Goal: Obtain resource: Obtain resource

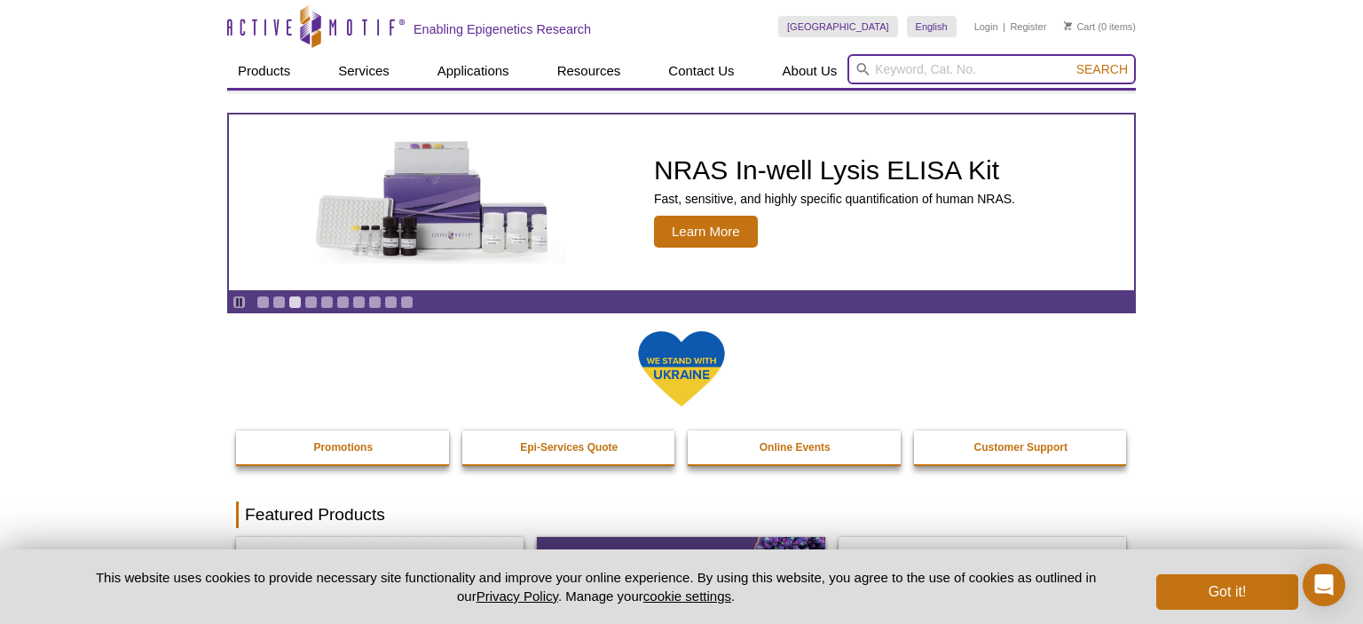
click at [968, 70] on input "search" at bounding box center [992, 69] width 288 height 30
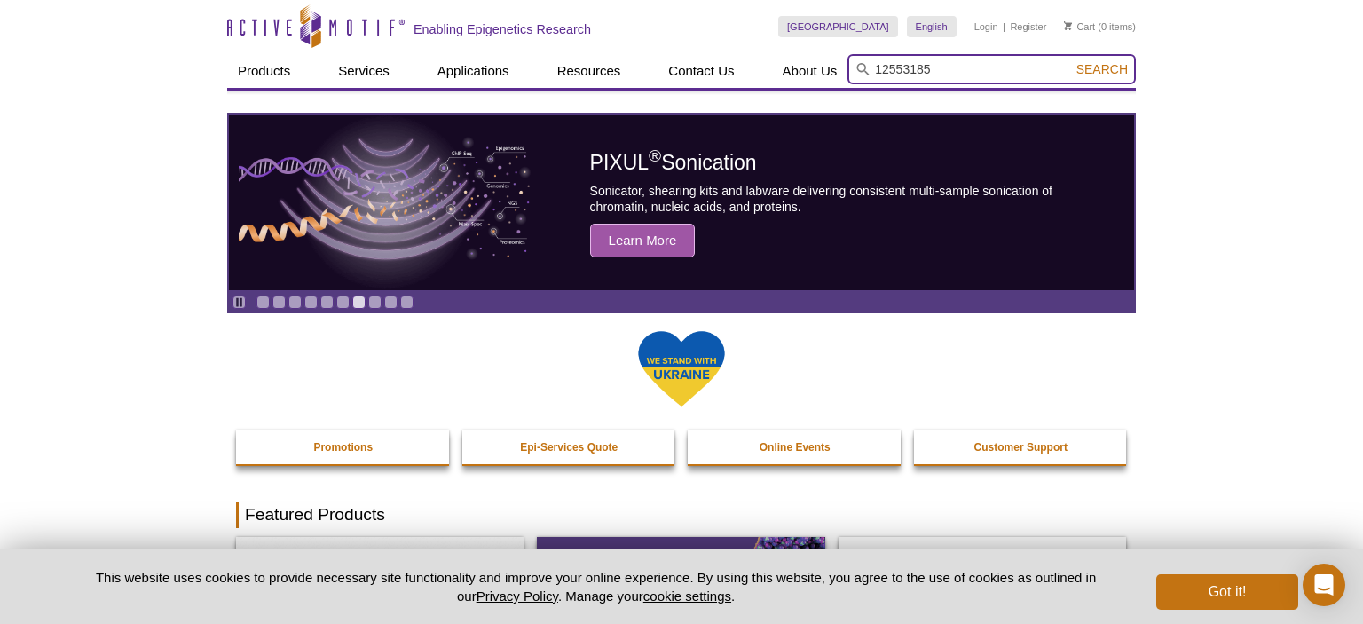
type input "12553185"
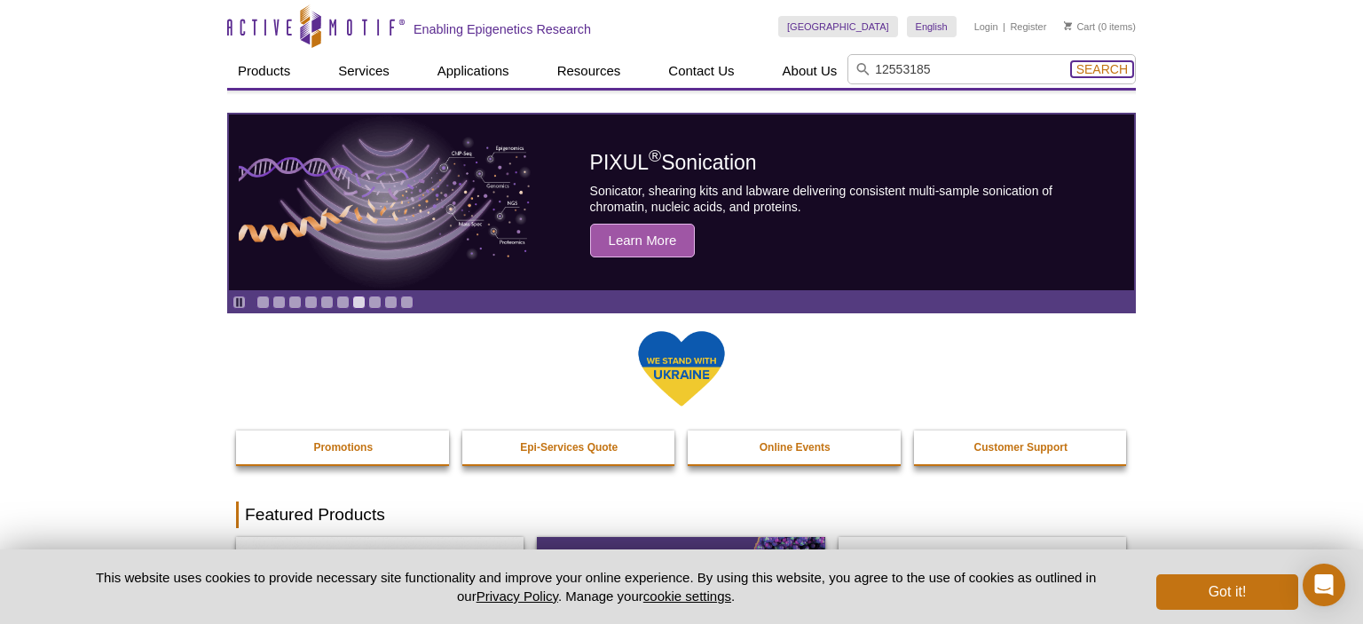
click at [1105, 66] on span "Search" at bounding box center [1102, 69] width 51 height 14
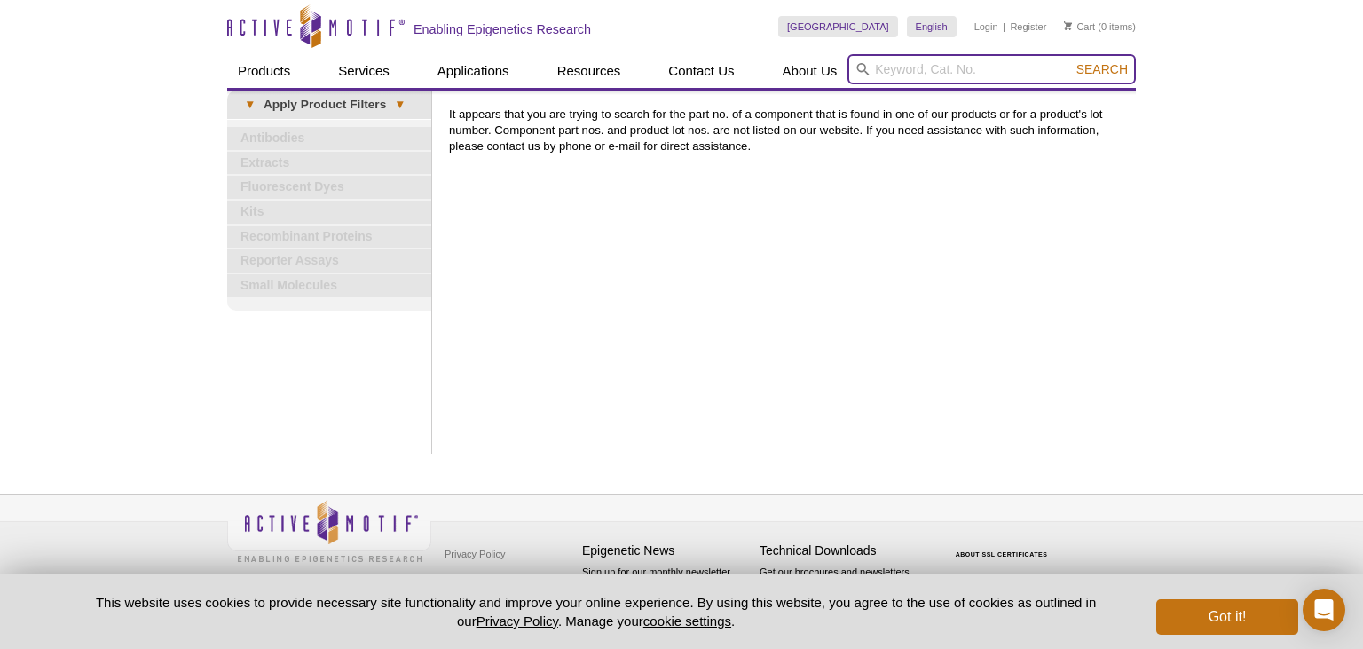
click at [882, 67] on input "search" at bounding box center [992, 69] width 288 height 30
type input "tissue prep for NGS"
click at [1106, 64] on span "Search" at bounding box center [1102, 69] width 51 height 14
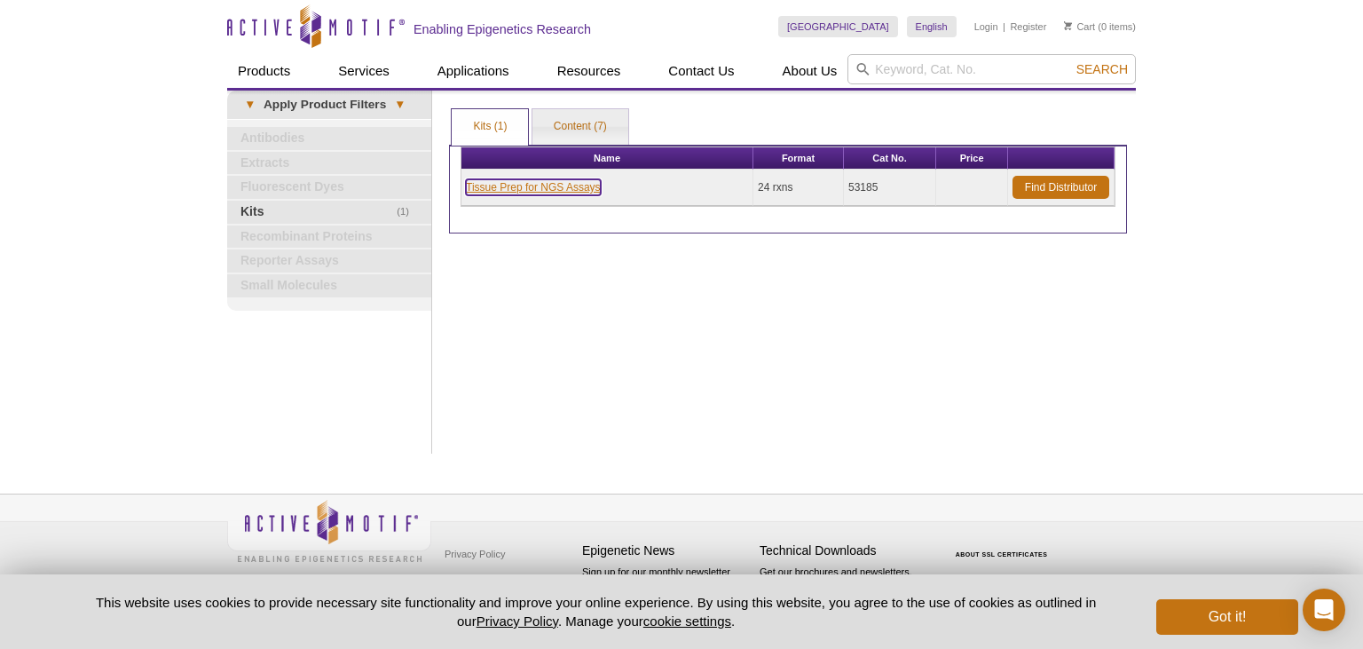
click at [544, 184] on link "Tissue Prep for NGS Assays" at bounding box center [533, 187] width 135 height 16
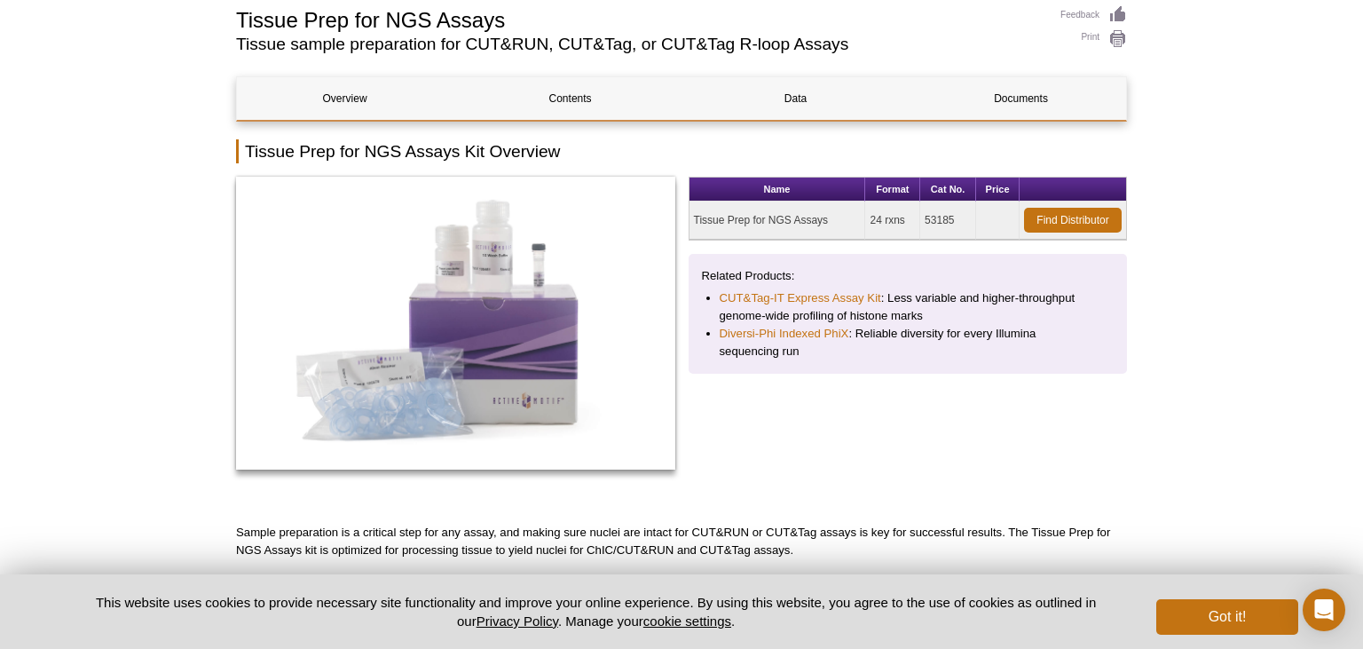
scroll to position [93, 0]
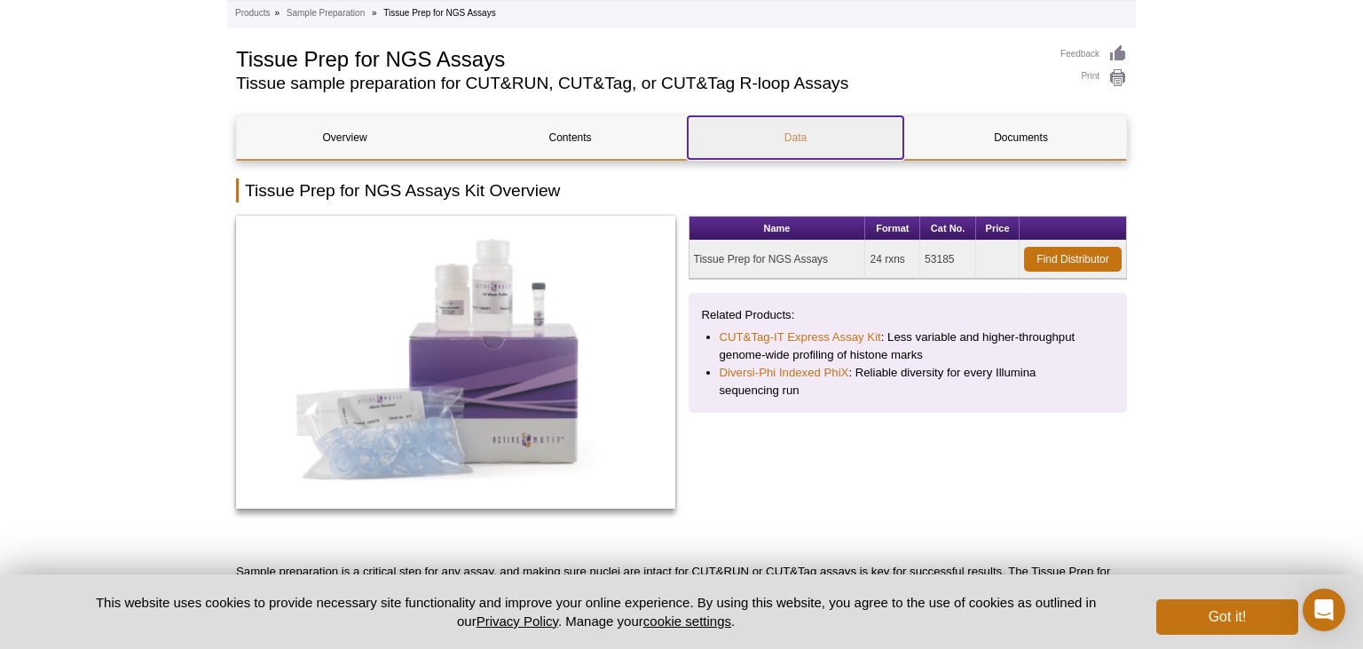
click at [800, 136] on link "Data" at bounding box center [796, 137] width 216 height 43
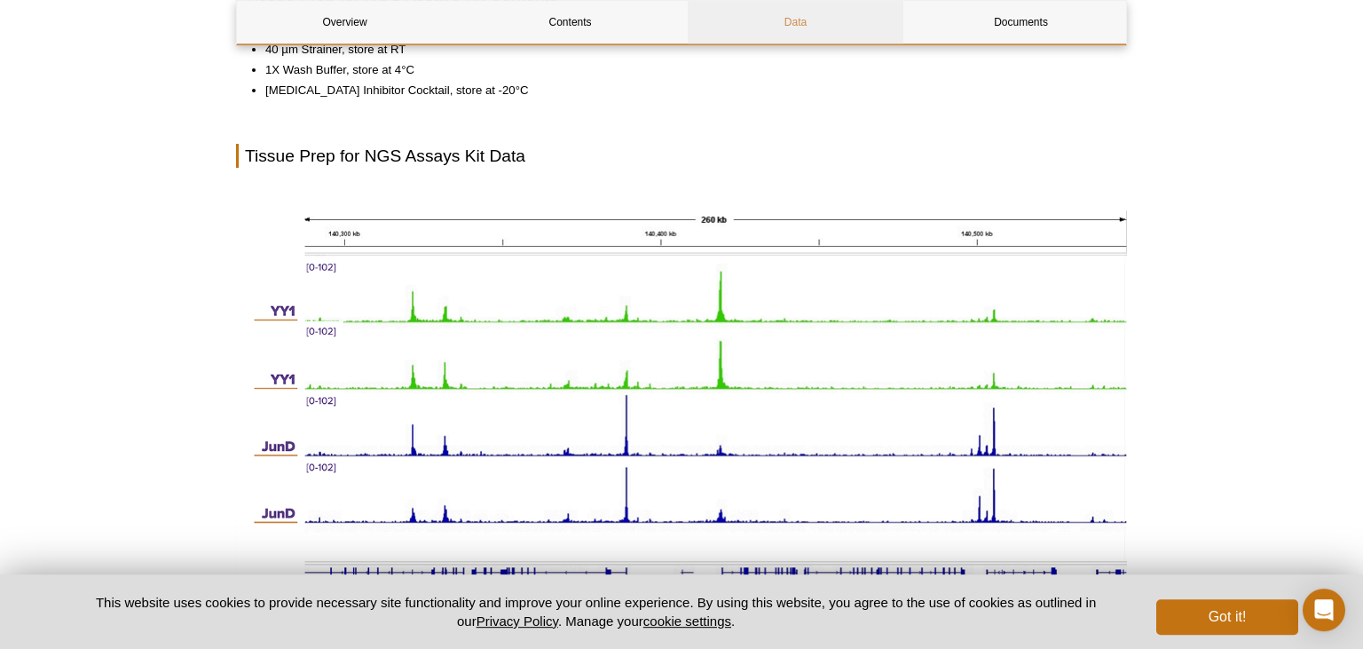
scroll to position [1012, 0]
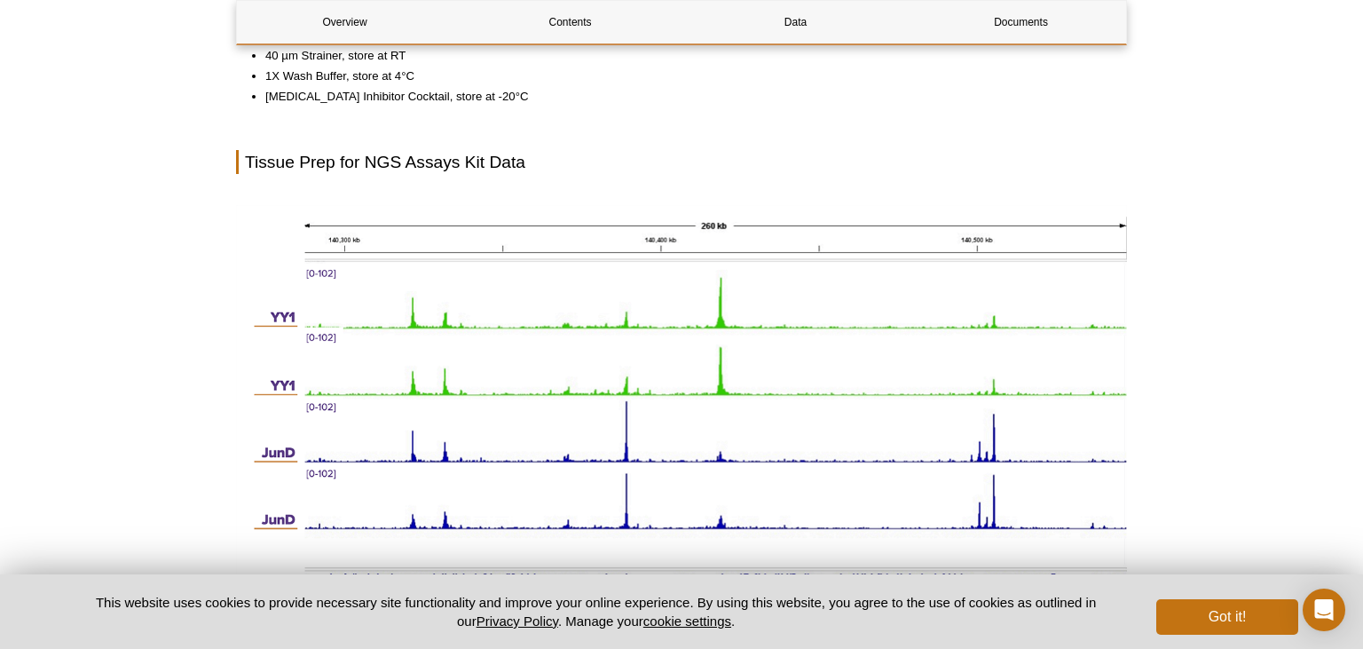
scroll to position [93, 0]
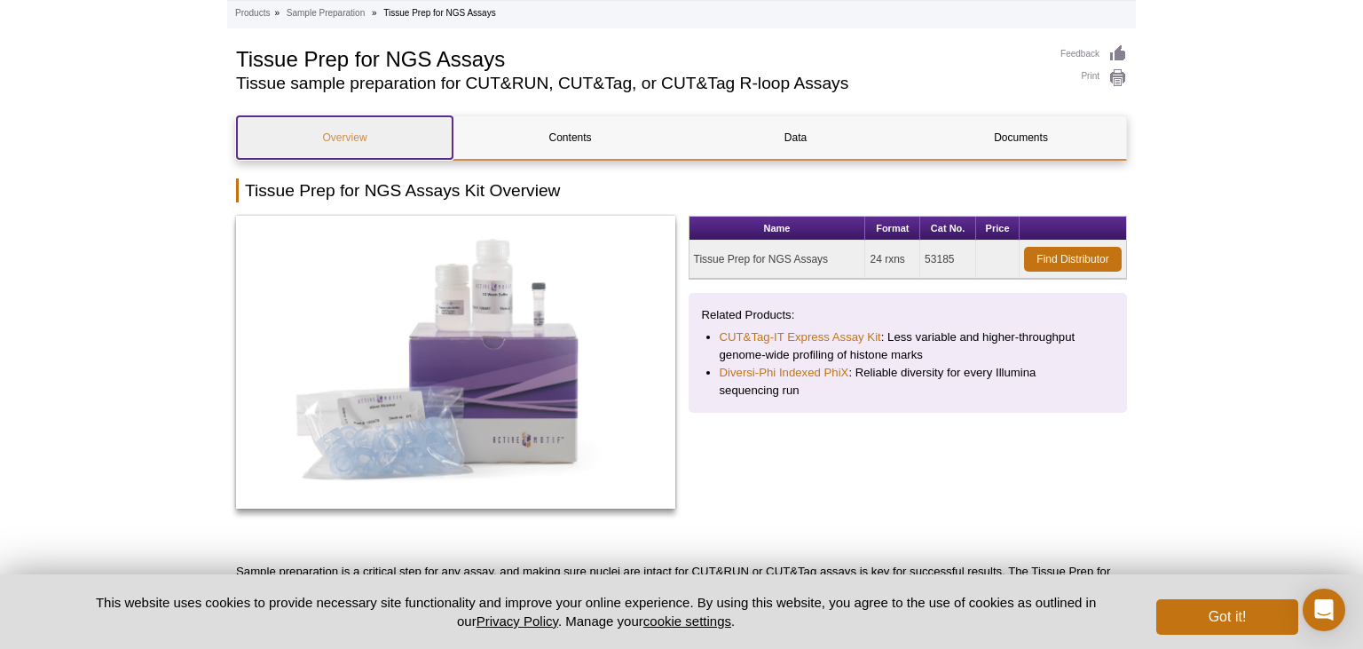
click at [352, 143] on link "Overview" at bounding box center [345, 137] width 216 height 43
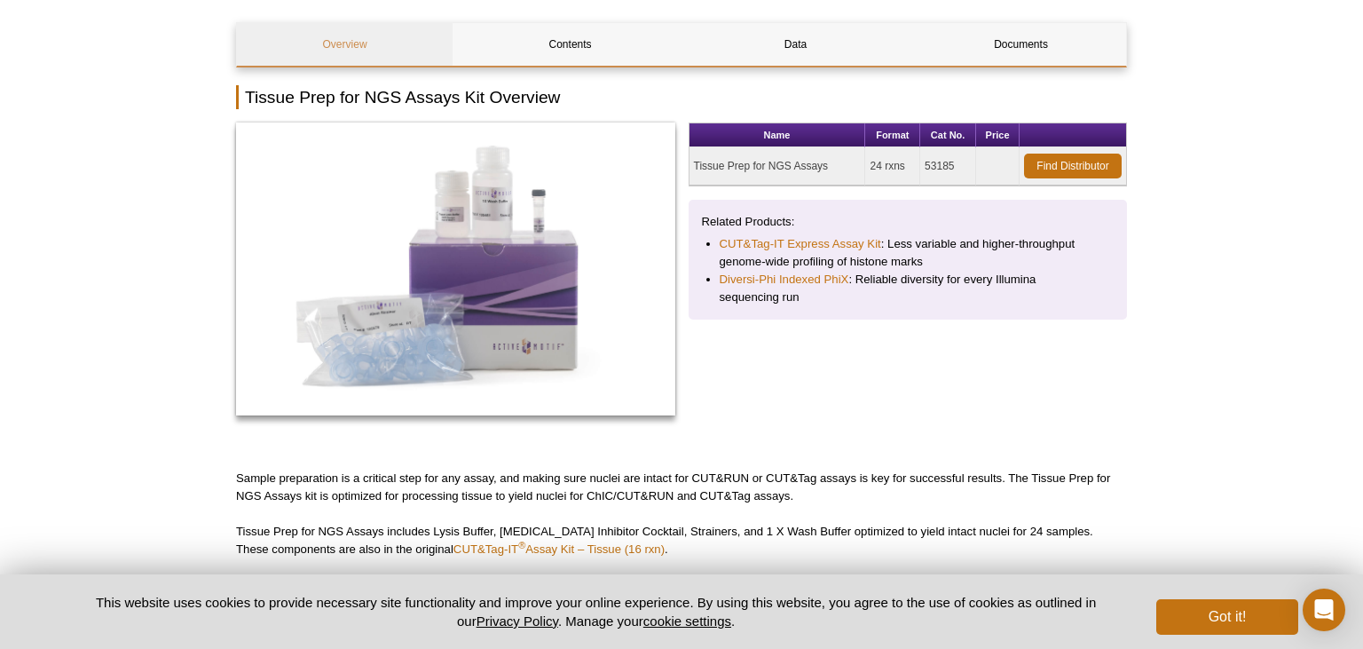
scroll to position [170, 0]
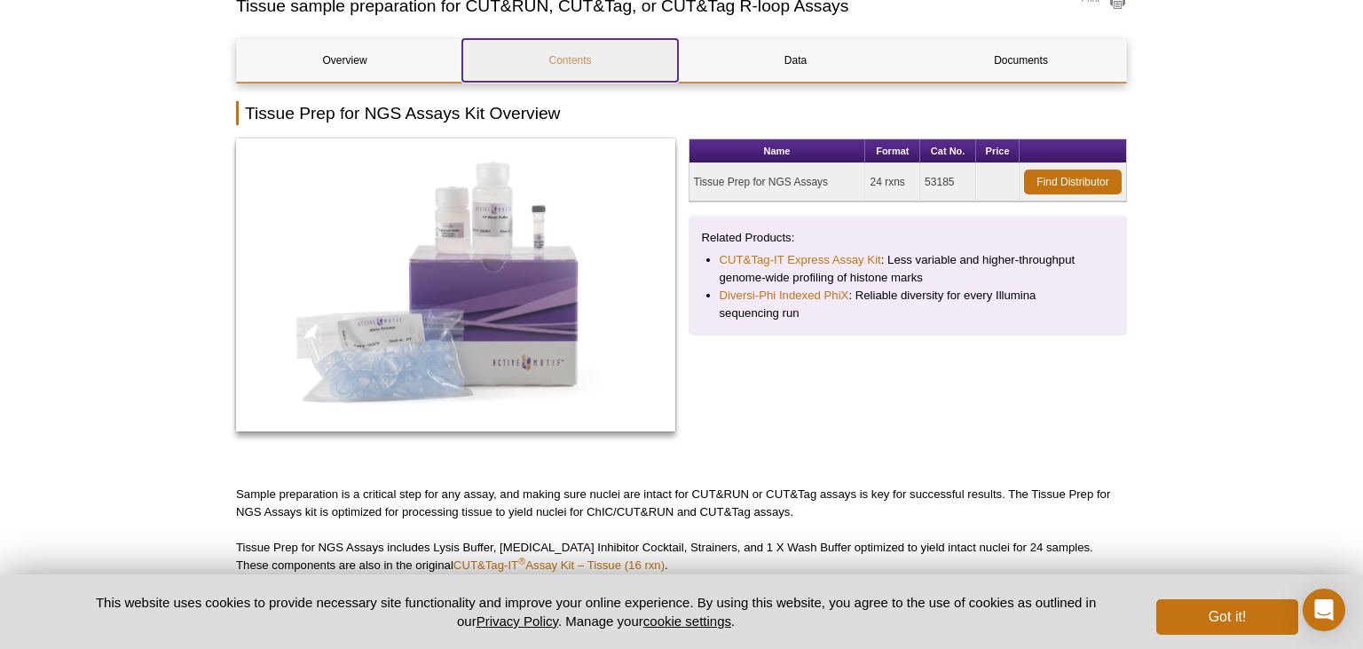
click at [585, 61] on link "Contents" at bounding box center [570, 60] width 216 height 43
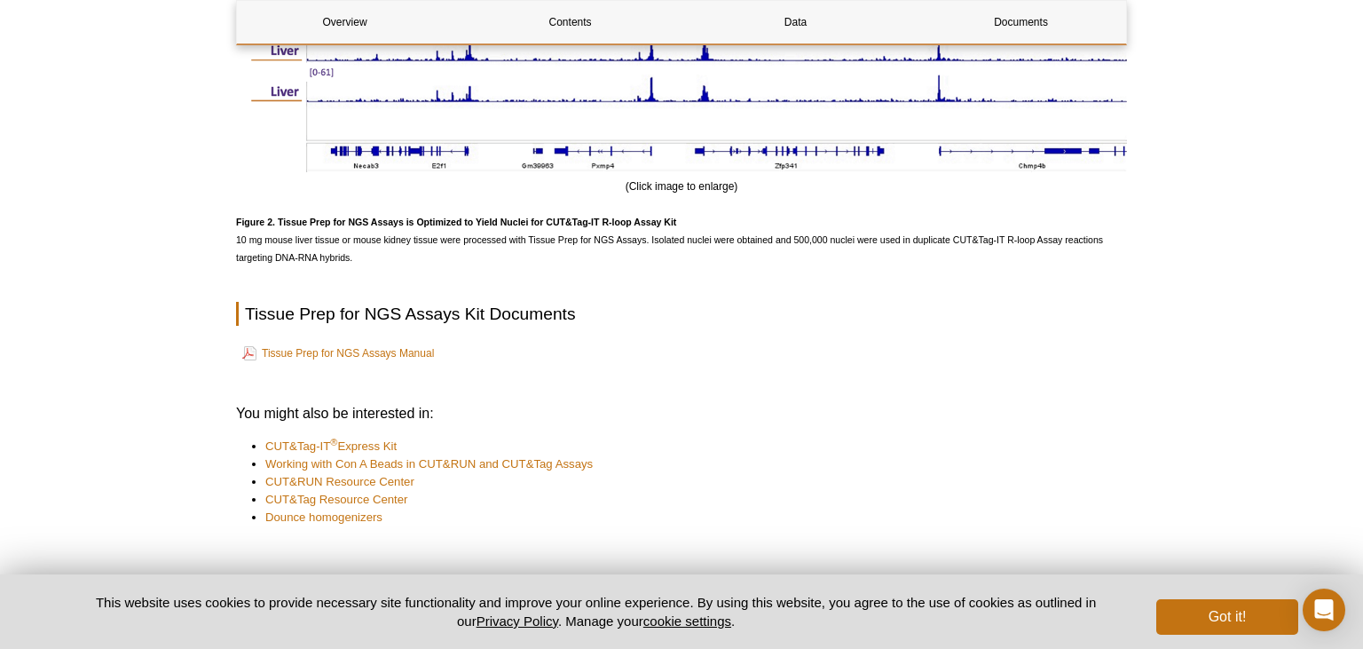
scroll to position [2158, 0]
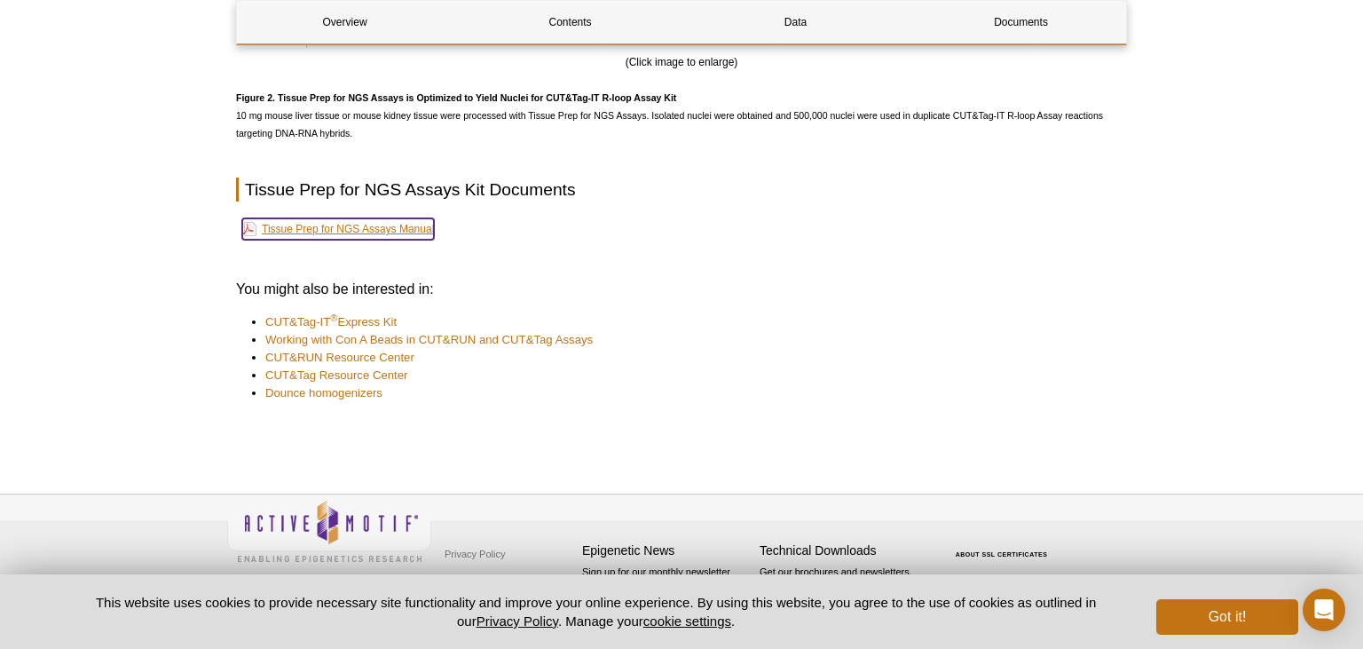
click at [336, 225] on link "Tissue Prep for NGS Assays Manual" at bounding box center [338, 228] width 192 height 21
